Goal: Check status: Check status

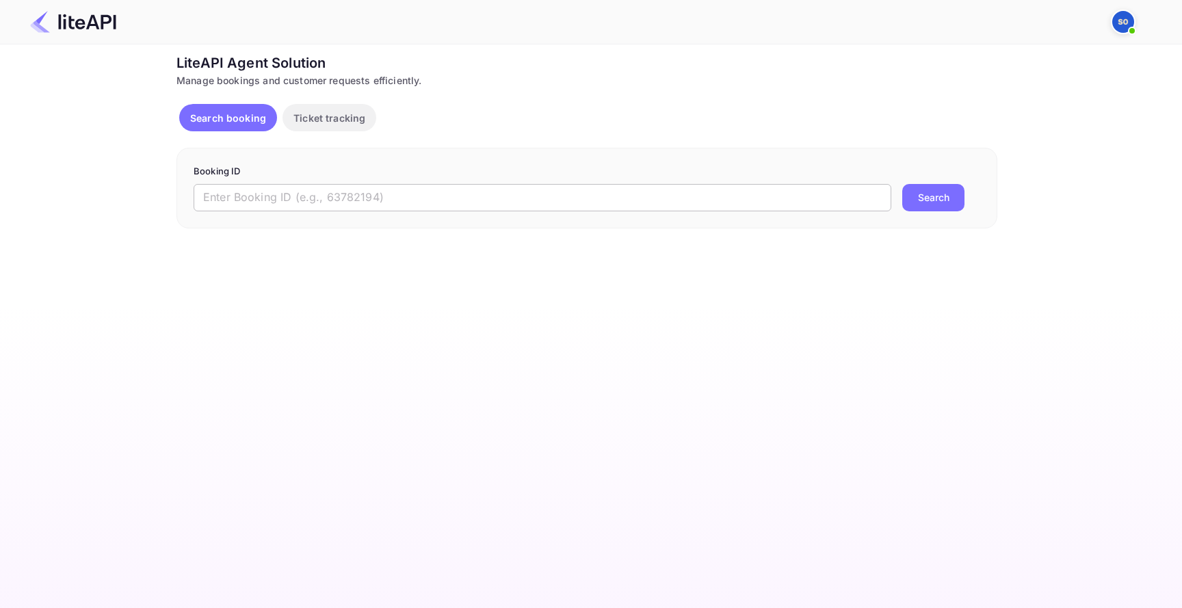
click at [571, 192] on input "text" at bounding box center [543, 197] width 698 height 27
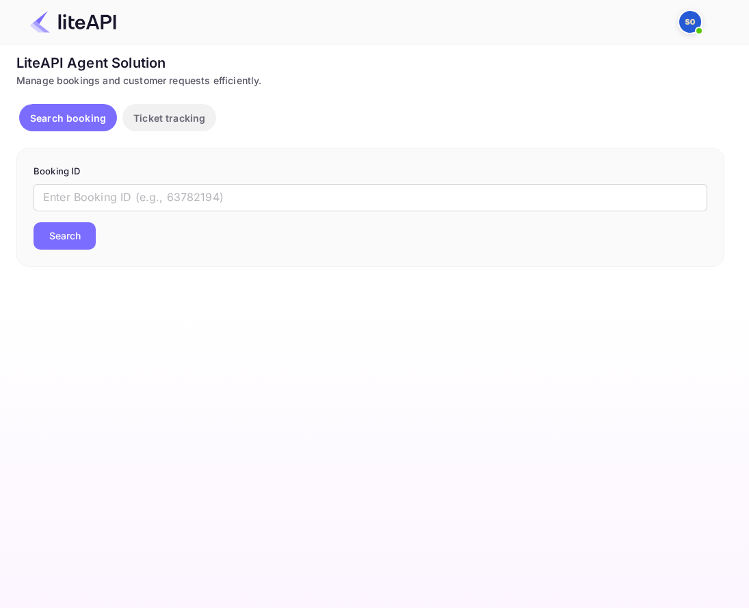
click at [542, 221] on div "​ Search" at bounding box center [371, 217] width 674 height 66
click at [556, 198] on input "text" at bounding box center [371, 197] width 674 height 27
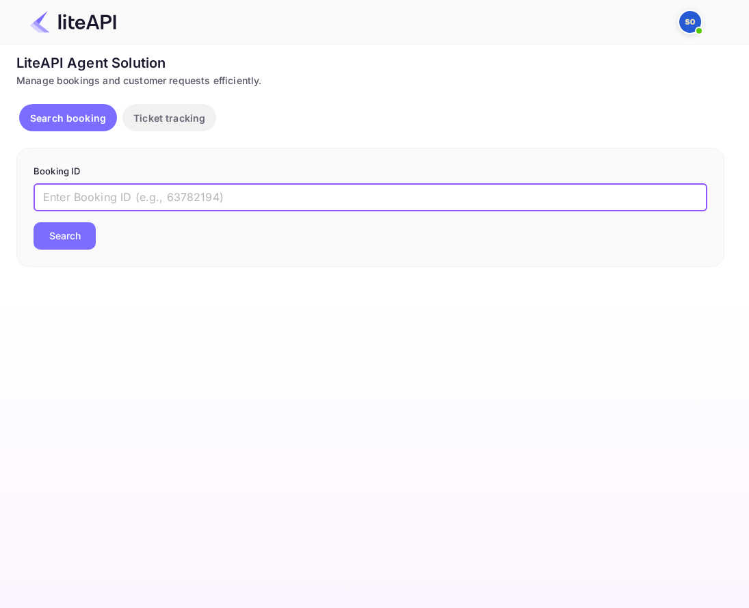
paste input "1hfdMIEfn"
type input "1hfdMIEfn"
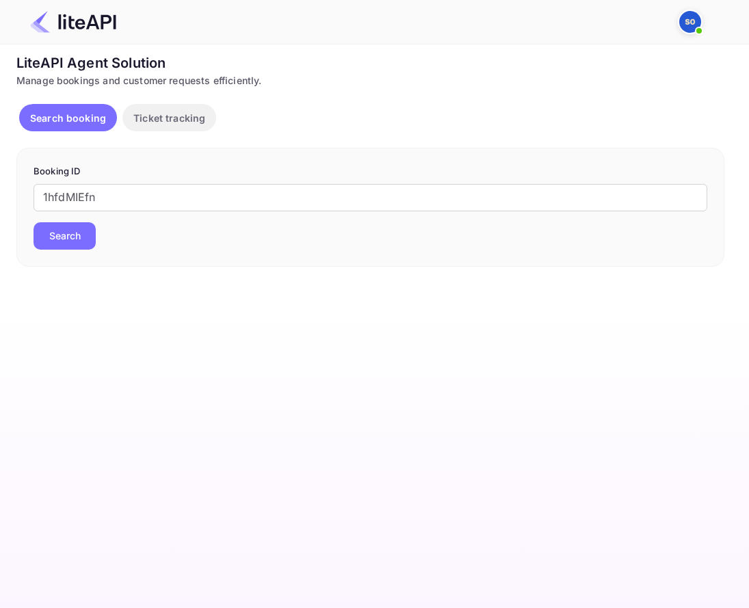
click at [84, 237] on button "Search" at bounding box center [65, 235] width 62 height 27
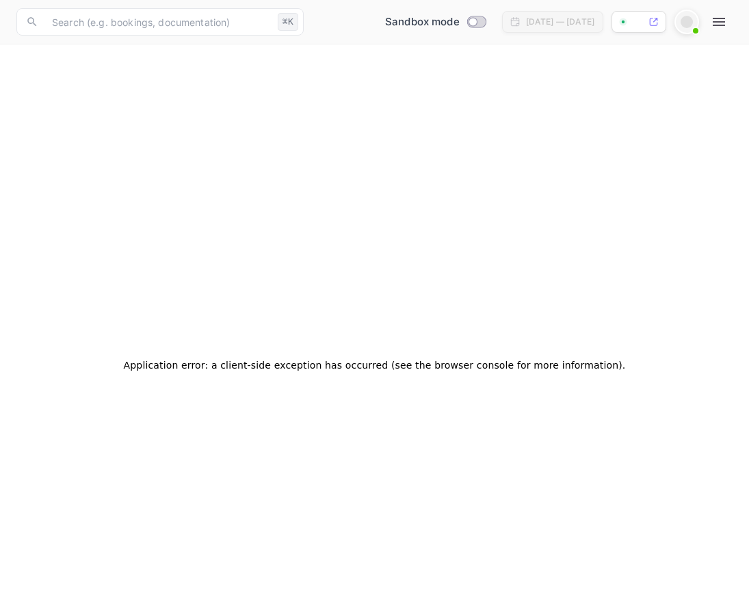
click at [726, 23] on icon "button" at bounding box center [719, 22] width 16 height 16
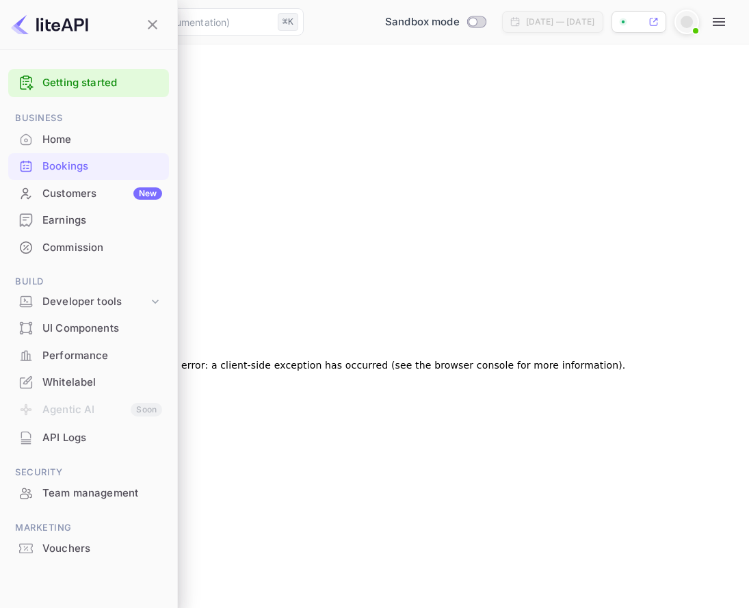
click at [699, 26] on div at bounding box center [374, 304] width 749 height 608
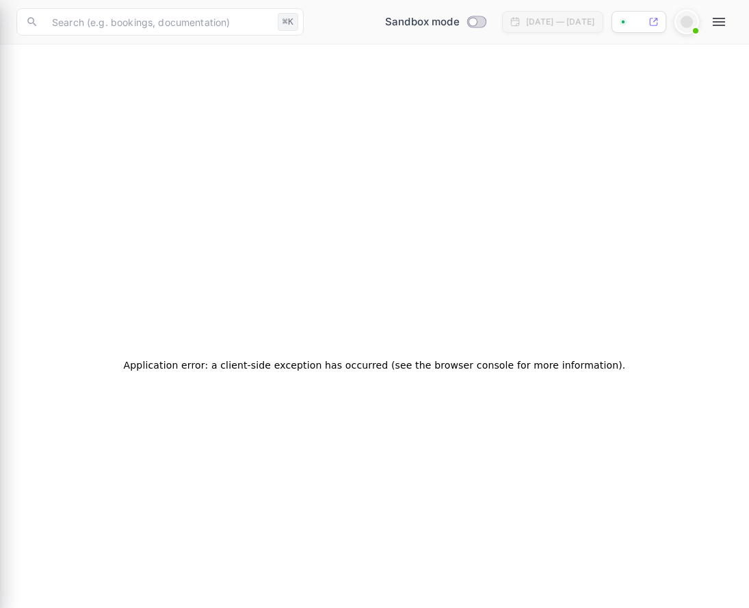
click at [690, 26] on div at bounding box center [687, 22] width 12 height 12
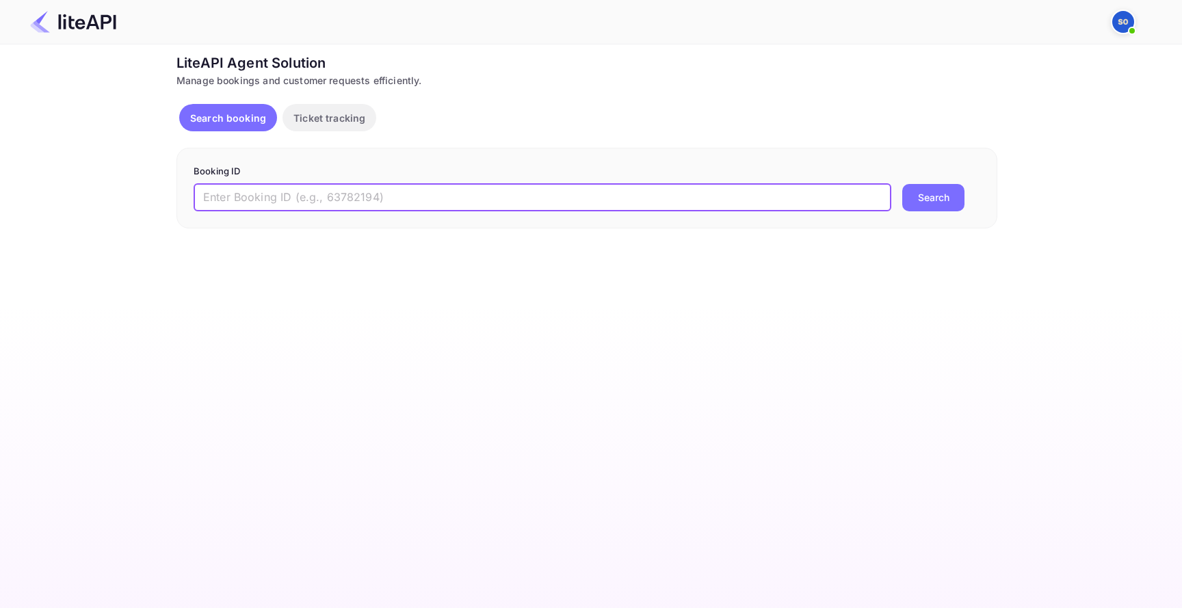
click at [398, 190] on input "text" at bounding box center [543, 197] width 698 height 27
paste input "1hfdMIEfn"
type input "1hfdMIEfn"
click at [759, 167] on p "Booking ID" at bounding box center [587, 172] width 787 height 14
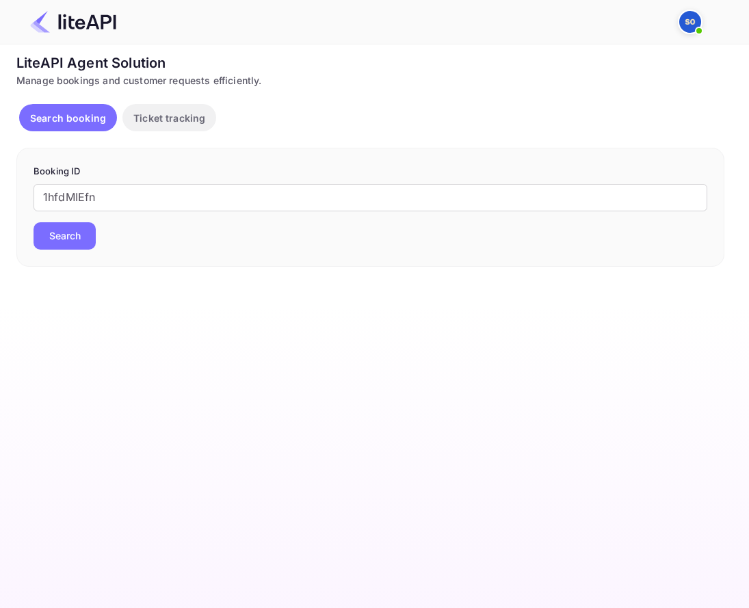
click at [178, 131] on div "Search booking Ticket tracking" at bounding box center [120, 120] width 203 height 33
click at [191, 114] on p "Ticket tracking" at bounding box center [169, 118] width 72 height 14
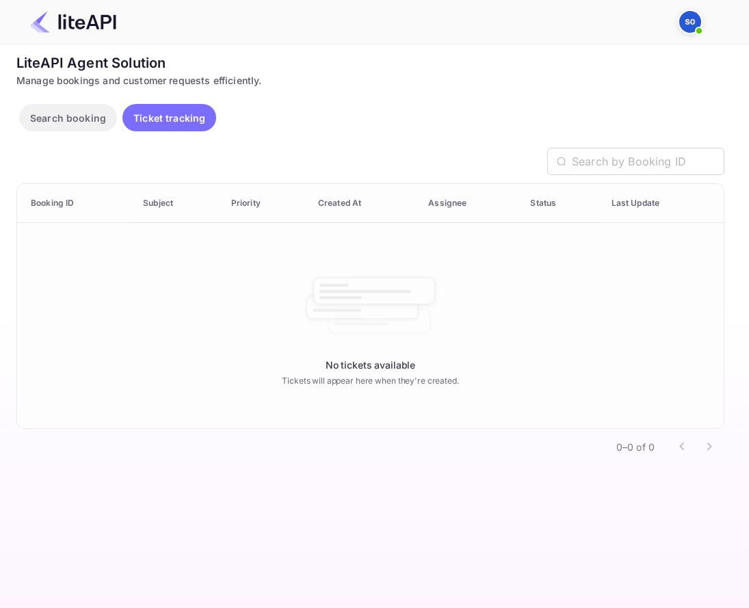
click at [90, 111] on p "Search booking" at bounding box center [68, 118] width 76 height 14
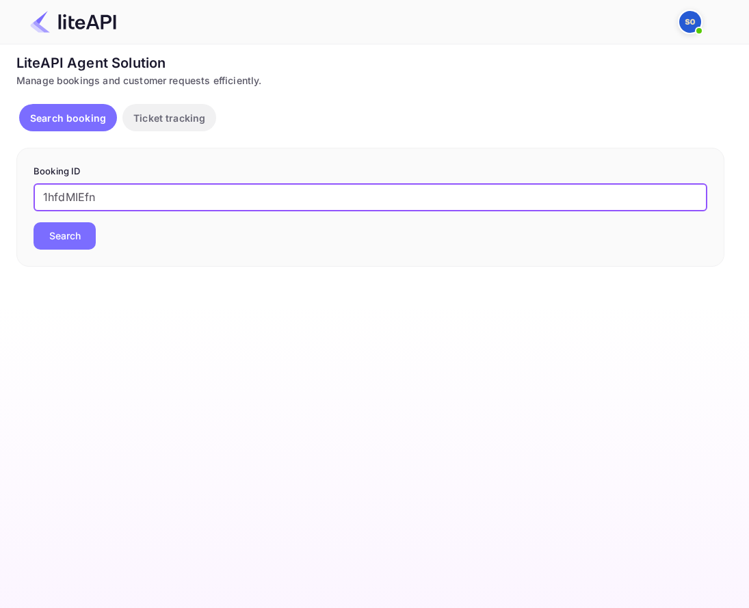
click at [211, 194] on input "1hfdMIEfn" at bounding box center [371, 197] width 674 height 27
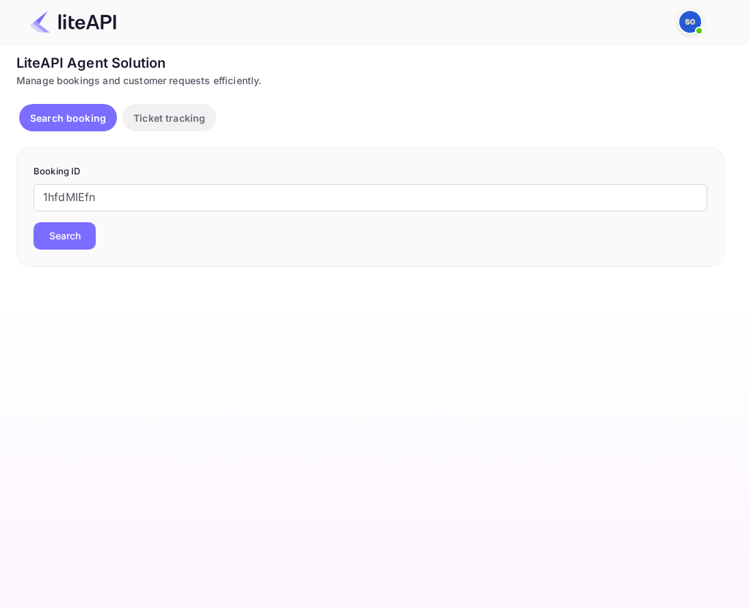
click at [93, 232] on button "Search" at bounding box center [65, 235] width 62 height 27
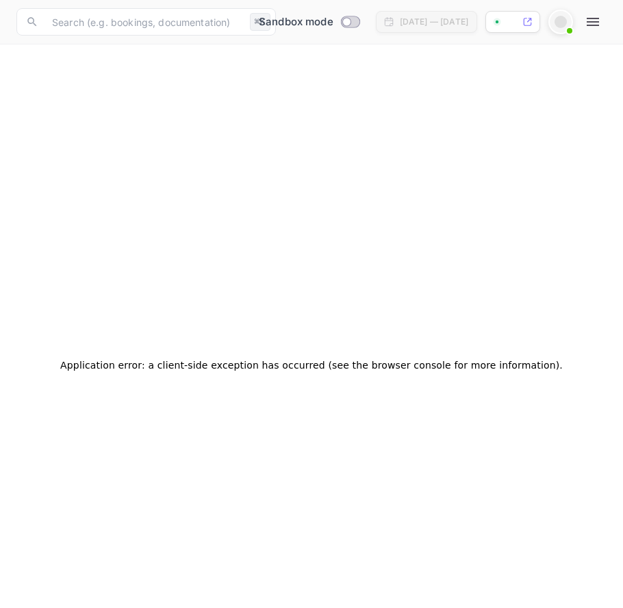
click at [572, 21] on div at bounding box center [560, 22] width 25 height 25
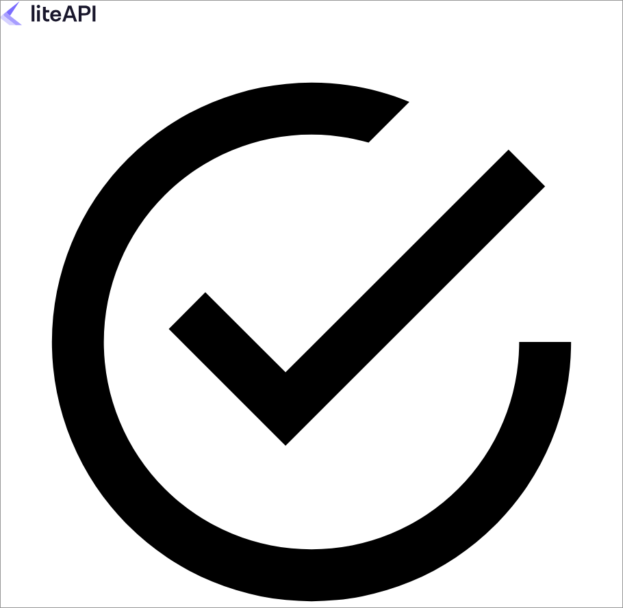
type input "a.elkhaier+889900@nuitee.com"
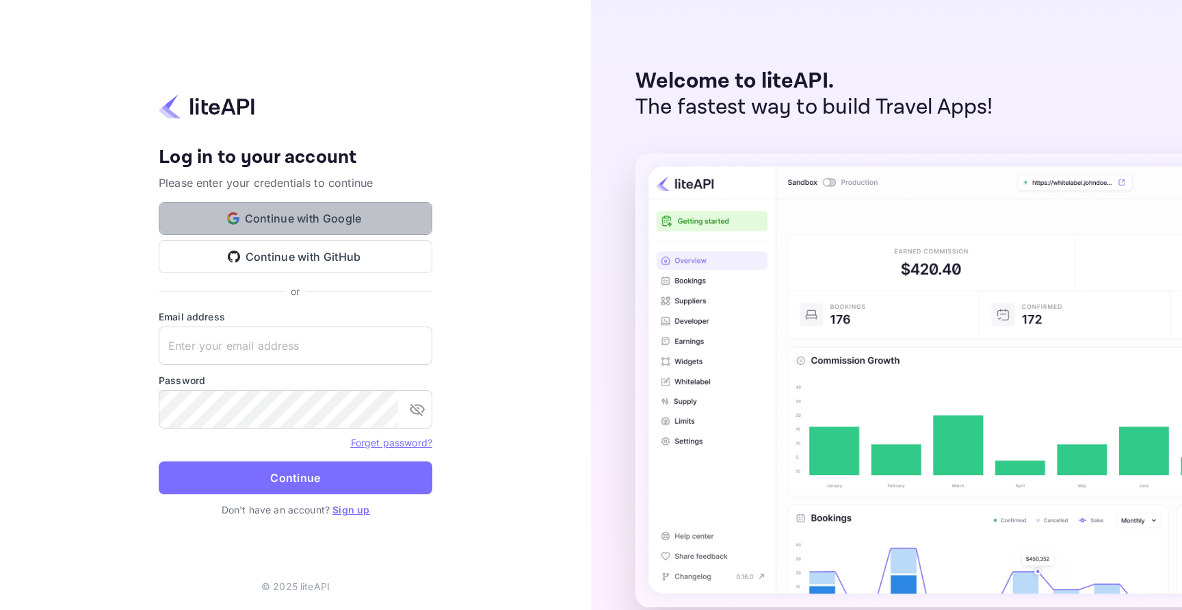
click at [351, 232] on button "Continue with Google" at bounding box center [296, 218] width 274 height 33
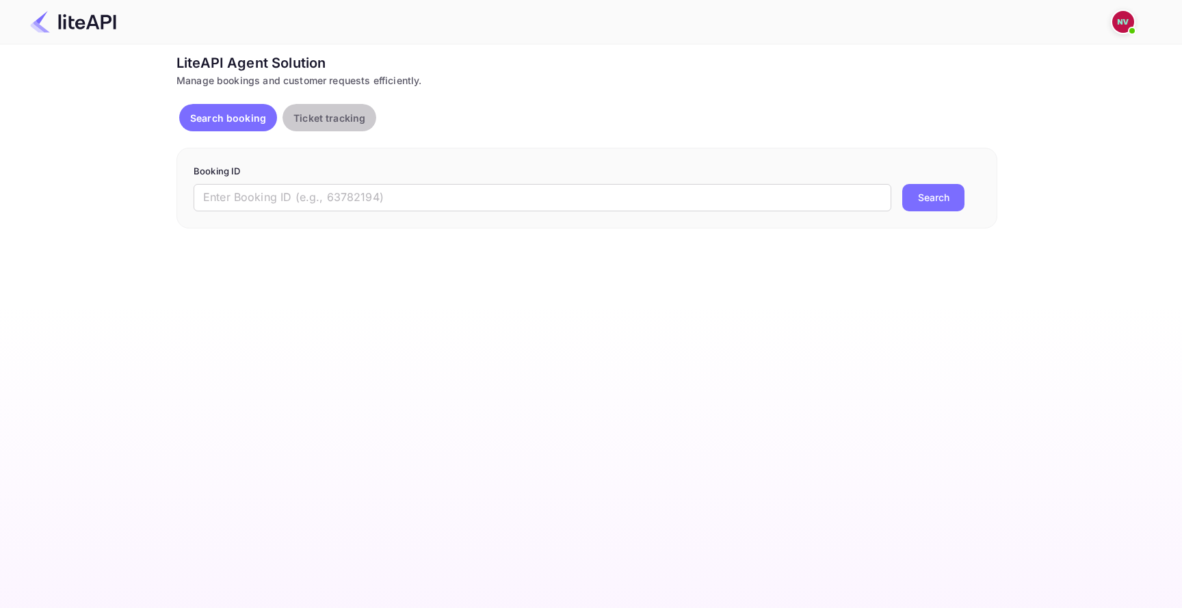
click at [351, 112] on p "Ticket tracking" at bounding box center [330, 118] width 72 height 14
